Goal: Task Accomplishment & Management: Manage account settings

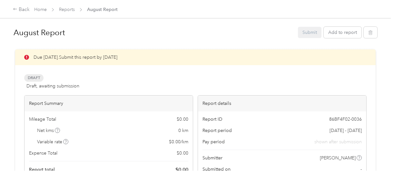
scroll to position [258, 0]
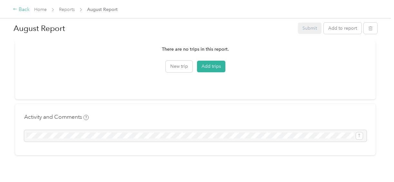
click at [23, 12] on div "Back" at bounding box center [21, 10] width 17 height 8
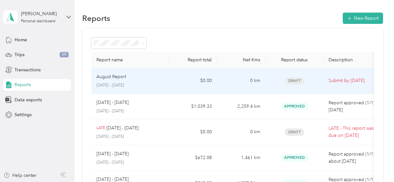
click at [135, 80] on div "August Report" at bounding box center [129, 76] width 67 height 7
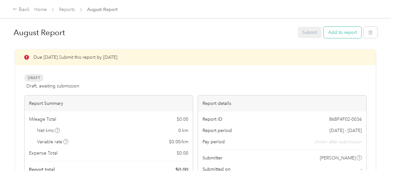
click at [346, 35] on button "Add to report" at bounding box center [343, 32] width 38 height 11
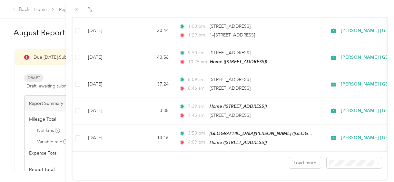
scroll to position [625, 0]
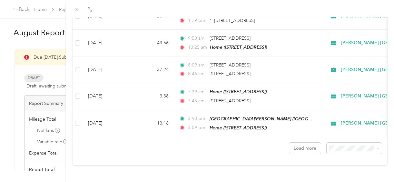
click at [344, 133] on li "100 per load" at bounding box center [349, 131] width 55 height 11
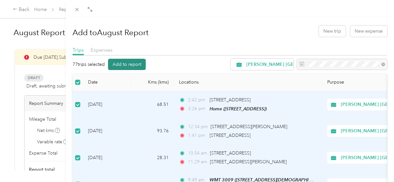
click at [128, 69] on button "Add to report" at bounding box center [127, 64] width 38 height 11
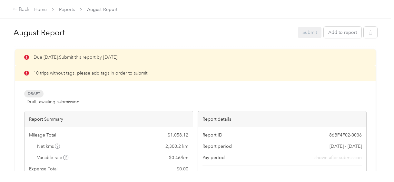
click at [246, 99] on div "Draft Draft, awaiting submission View activity & comments" at bounding box center [195, 97] width 343 height 15
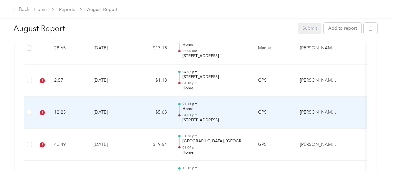
scroll to position [581, 0]
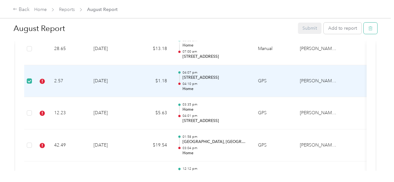
click at [368, 28] on icon "button" at bounding box center [370, 28] width 5 height 5
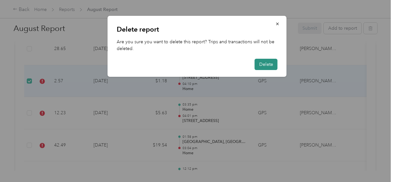
click at [262, 65] on button "Delete" at bounding box center [266, 64] width 23 height 11
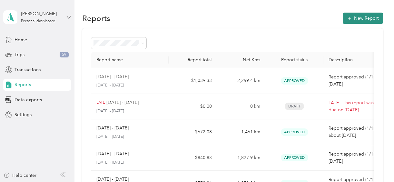
click at [376, 17] on button "New Report" at bounding box center [363, 18] width 40 height 11
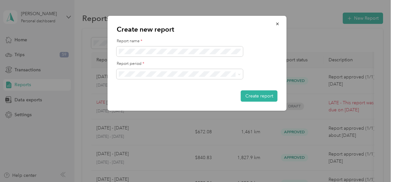
click at [157, 100] on ol "[DATE] - [DATE] [DATE] - [DATE] [DATE] - [DATE] [DATE] - [DATE] [DATE] - [DATE]…" at bounding box center [180, 110] width 126 height 68
click at [172, 70] on span at bounding box center [180, 74] width 126 height 10
click at [167, 77] on span at bounding box center [180, 74] width 126 height 10
click at [157, 95] on div "[DATE] - [DATE]" at bounding box center [179, 96] width 117 height 7
click at [248, 95] on button "Create report" at bounding box center [259, 95] width 37 height 11
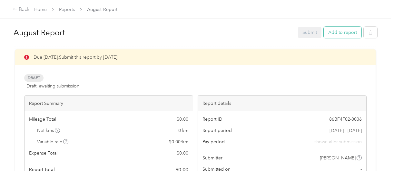
click at [341, 34] on button "Add to report" at bounding box center [343, 32] width 38 height 11
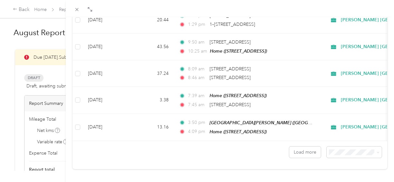
scroll to position [625, 0]
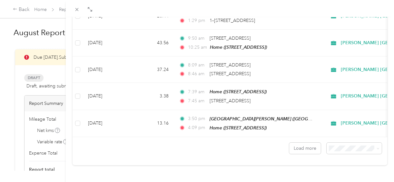
click at [347, 133] on li "100 per load" at bounding box center [349, 131] width 55 height 11
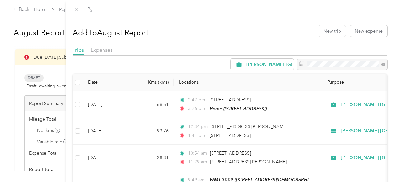
click at [74, 83] on th at bounding box center [78, 83] width 10 height 18
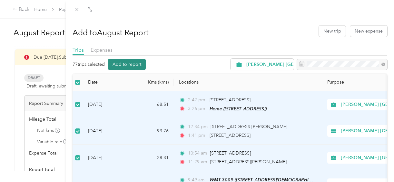
click at [127, 62] on button "Add to report" at bounding box center [127, 64] width 38 height 11
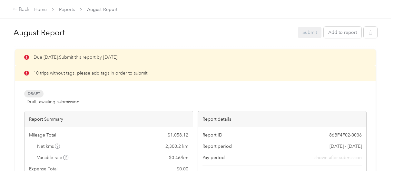
click at [266, 98] on div "Draft Draft, awaiting submission View activity & comments" at bounding box center [195, 97] width 343 height 15
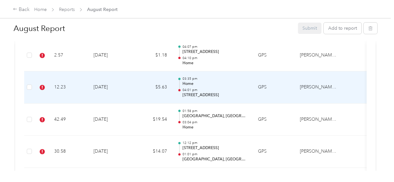
scroll to position [594, 0]
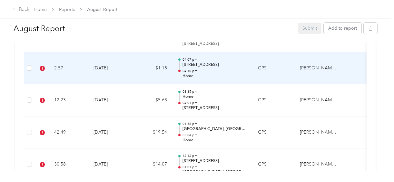
click at [71, 77] on td "2.57" at bounding box center [68, 68] width 39 height 32
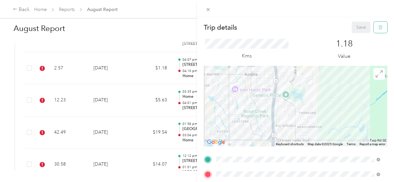
click at [378, 28] on icon "button" at bounding box center [380, 27] width 5 height 5
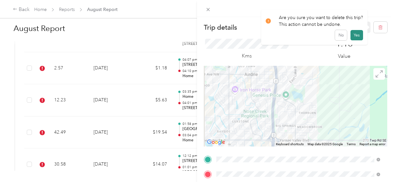
click at [353, 35] on button "Yes" at bounding box center [357, 35] width 13 height 10
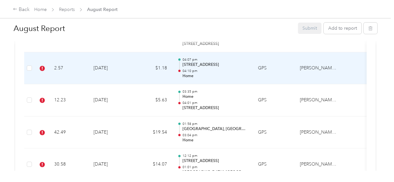
click at [153, 65] on td "$1.18" at bounding box center [153, 68] width 39 height 32
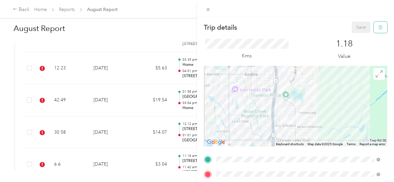
click at [378, 28] on icon "button" at bounding box center [380, 27] width 5 height 5
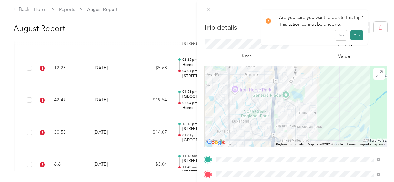
click at [357, 37] on button "Yes" at bounding box center [357, 35] width 13 height 10
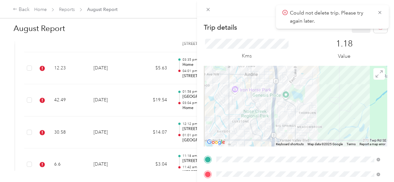
click at [153, 41] on div "Trip details Save This trip cannot be edited because it is either under review,…" at bounding box center [197, 91] width 394 height 182
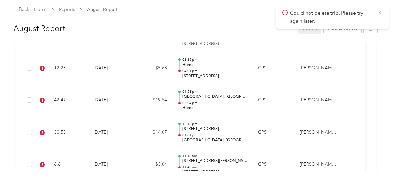
click at [381, 12] on icon at bounding box center [379, 12] width 3 height 3
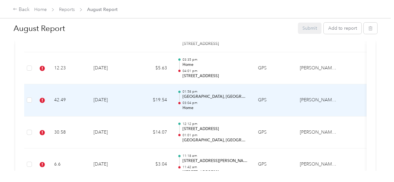
click at [141, 94] on td "$19.54" at bounding box center [153, 100] width 39 height 32
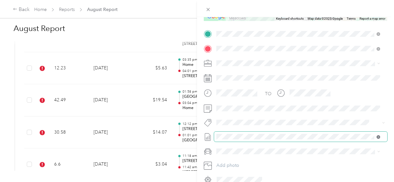
scroll to position [128, 0]
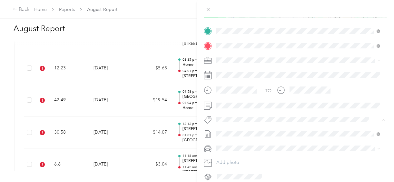
click at [256, 71] on div "Fab Beiersdorf" at bounding box center [298, 70] width 159 height 8
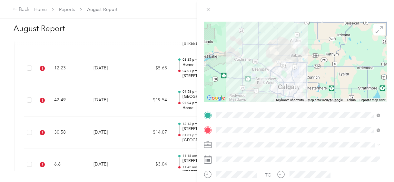
scroll to position [0, 0]
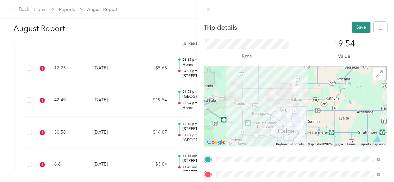
click at [358, 25] on button "Save" at bounding box center [361, 27] width 19 height 11
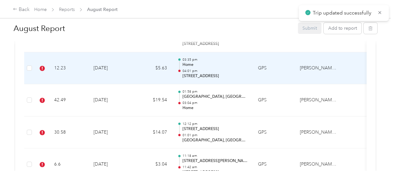
click at [146, 68] on td "$5.63" at bounding box center [153, 68] width 39 height 32
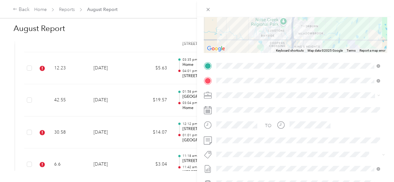
scroll to position [97, 0]
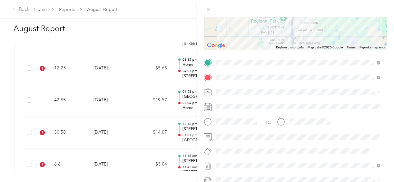
click at [247, 117] on li "Fab Beiersdorf" at bounding box center [298, 114] width 168 height 13
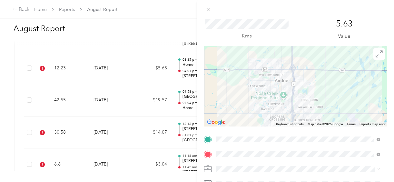
scroll to position [0, 0]
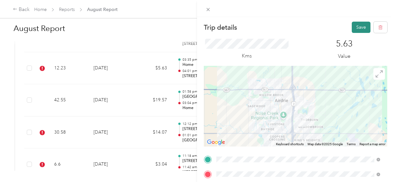
click at [352, 28] on button "Save" at bounding box center [361, 27] width 19 height 11
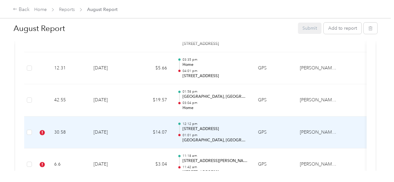
click at [285, 136] on td "GPS" at bounding box center [274, 132] width 42 height 32
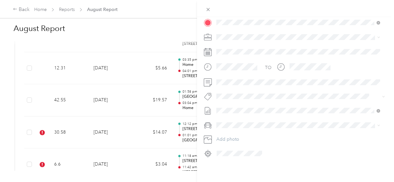
scroll to position [156, 0]
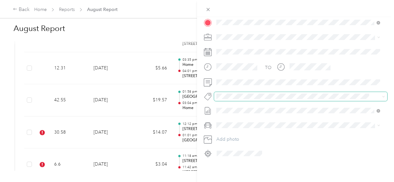
click at [262, 92] on span at bounding box center [300, 96] width 173 height 9
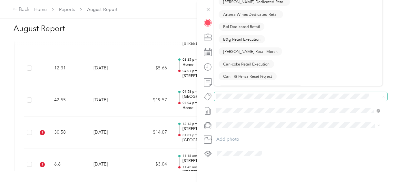
click at [262, 92] on span at bounding box center [300, 96] width 173 height 9
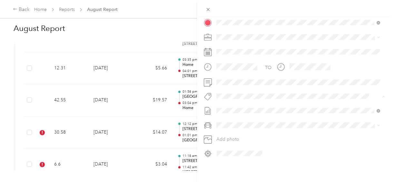
click at [243, 182] on div "Trip details Save This trip cannot be edited because it is either under review,…" at bounding box center [195, 182] width 391 height 0
click at [237, 103] on button "Fab Beiersdorf" at bounding box center [236, 103] width 35 height 8
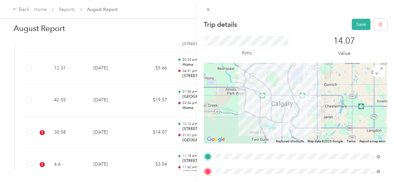
scroll to position [0, 0]
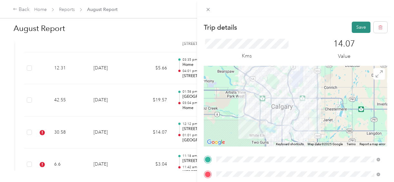
click at [360, 26] on button "Save" at bounding box center [361, 27] width 19 height 11
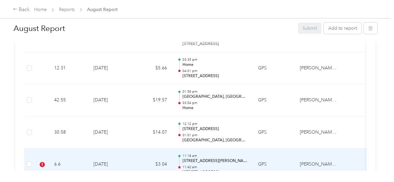
click at [129, 158] on td "[DATE]" at bounding box center [110, 164] width 45 height 32
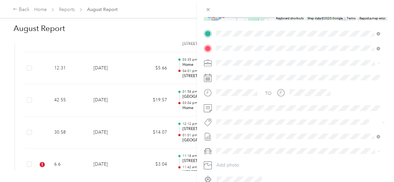
scroll to position [129, 0]
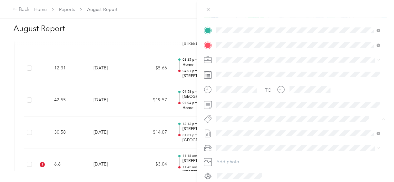
click at [243, 126] on button "Fab Beiersdorf" at bounding box center [236, 130] width 35 height 8
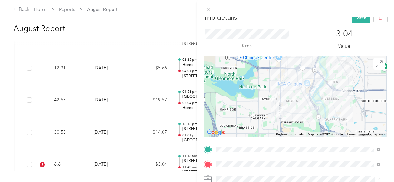
scroll to position [0, 0]
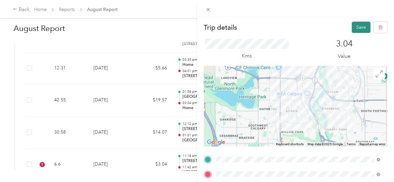
click at [354, 26] on button "Save" at bounding box center [361, 27] width 19 height 11
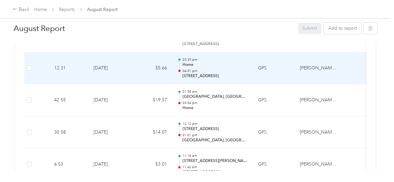
click at [348, 78] on td at bounding box center [355, 68] width 24 height 32
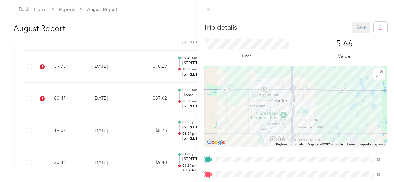
scroll to position [736, 0]
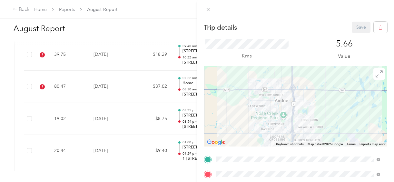
click at [137, 55] on div "Trip details Save This trip cannot be edited because it is either under review,…" at bounding box center [197, 91] width 394 height 182
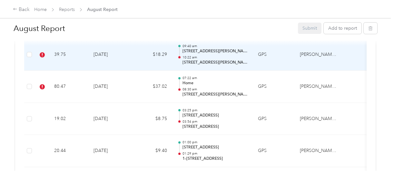
click at [137, 55] on td "$18.29" at bounding box center [153, 55] width 39 height 32
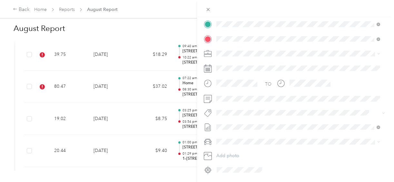
scroll to position [136, 0]
click at [242, 120] on button "Fab Beiersdorf" at bounding box center [236, 123] width 35 height 8
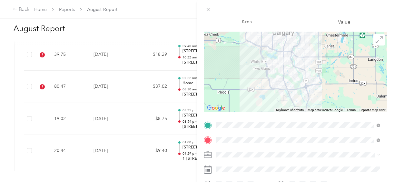
scroll to position [0, 0]
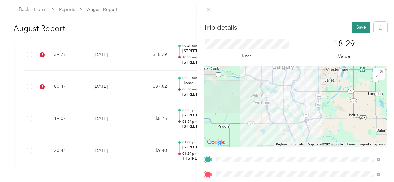
click at [355, 24] on button "Save" at bounding box center [361, 27] width 19 height 11
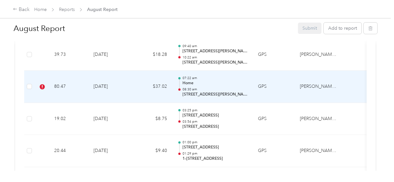
click at [75, 82] on td "80.47" at bounding box center [68, 87] width 39 height 32
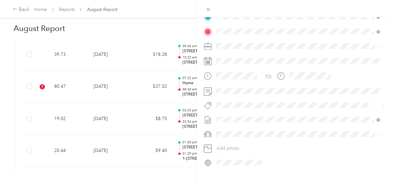
scroll to position [143, 0]
click at [254, 114] on button "Fab Beiersdorf" at bounding box center [236, 116] width 35 height 8
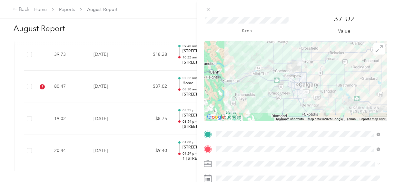
scroll to position [0, 0]
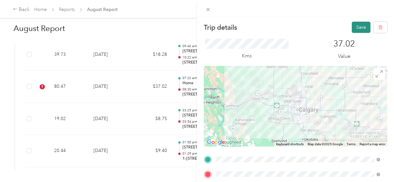
click at [354, 27] on button "Save" at bounding box center [361, 27] width 19 height 11
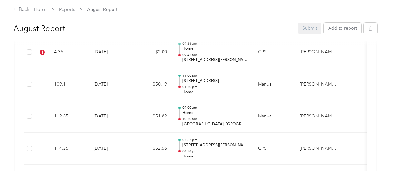
scroll to position [1721, 0]
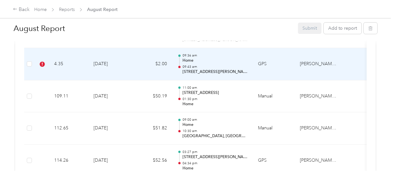
click at [226, 58] on div "09:36 am Home 09:43 am [STREET_ADDRESS][PERSON_NAME]" at bounding box center [215, 64] width 65 height 22
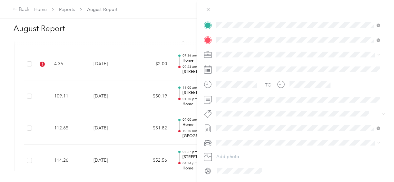
scroll to position [136, 0]
click at [240, 135] on span "Rt Coty Reset" at bounding box center [235, 136] width 24 height 6
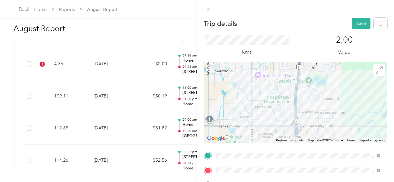
scroll to position [0, 0]
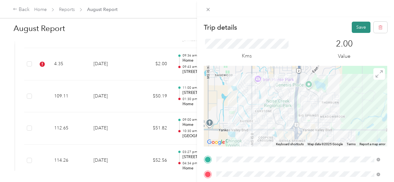
click at [357, 25] on button "Save" at bounding box center [361, 27] width 19 height 11
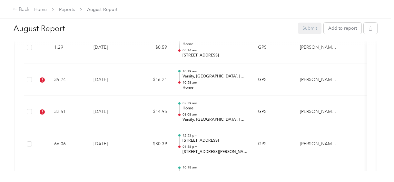
scroll to position [2388, 0]
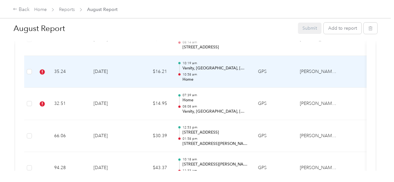
click at [226, 77] on p "Home" at bounding box center [215, 80] width 65 height 6
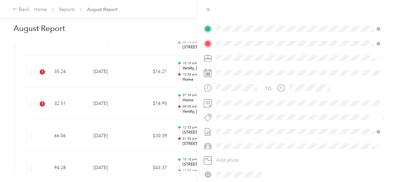
scroll to position [135, 0]
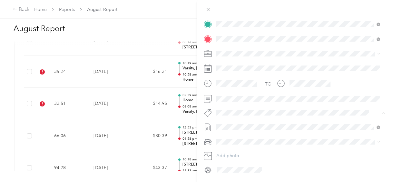
click at [246, 139] on li "Rt Coty Reset" at bounding box center [298, 136] width 168 height 13
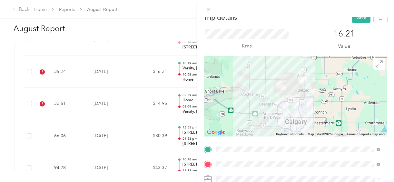
scroll to position [0, 0]
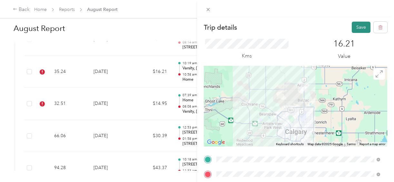
click at [354, 26] on button "Save" at bounding box center [361, 27] width 19 height 11
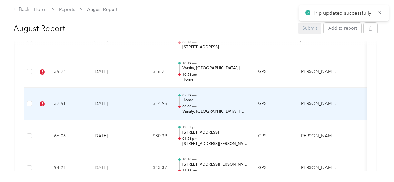
click at [149, 98] on td "$14.95" at bounding box center [153, 104] width 39 height 32
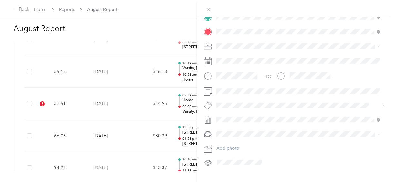
scroll to position [156, 0]
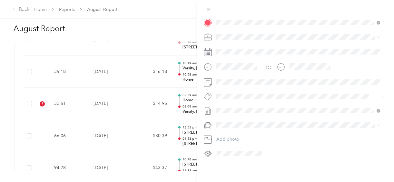
click at [317, 140] on div "TO Add photo" at bounding box center [296, 81] width 184 height 156
click at [246, 103] on li "Rt Coty Reset" at bounding box center [298, 100] width 168 height 13
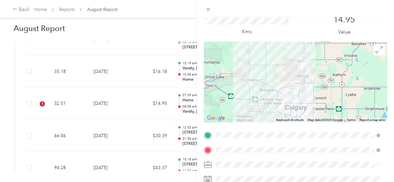
scroll to position [0, 0]
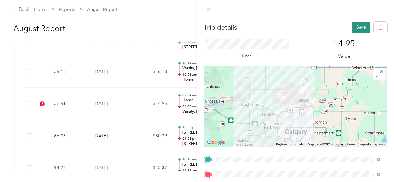
click at [355, 25] on button "Save" at bounding box center [361, 27] width 19 height 11
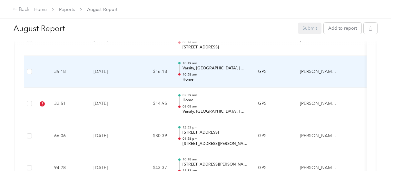
scroll to position [2372, 0]
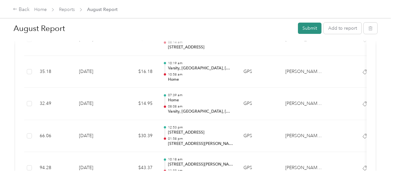
click at [308, 28] on button "Submit" at bounding box center [310, 28] width 24 height 11
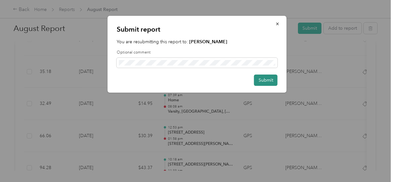
click at [267, 80] on button "Submit" at bounding box center [266, 80] width 24 height 11
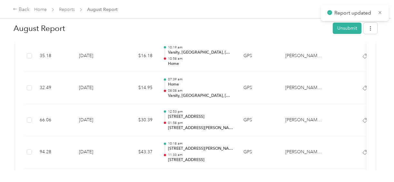
scroll to position [2356, 0]
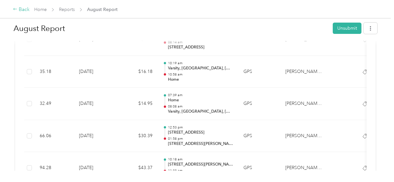
click at [21, 12] on div "Back" at bounding box center [21, 10] width 17 height 8
